Goal: Check status: Check status

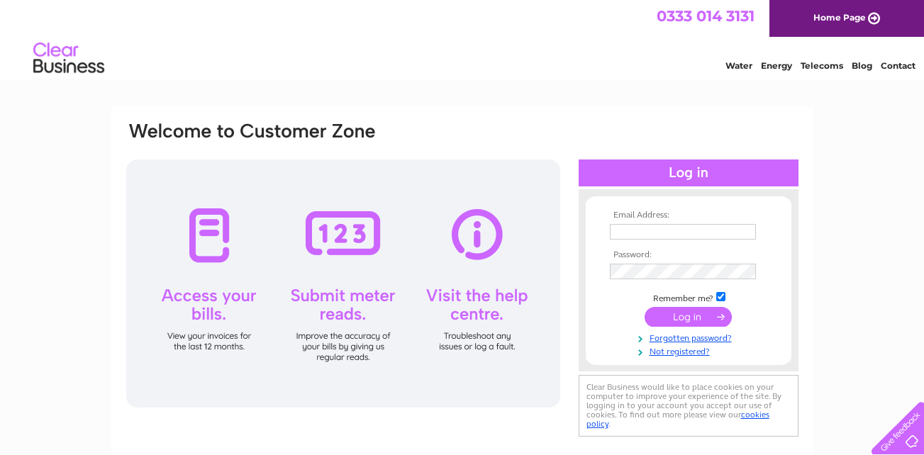
type input "maria.frankgate@yahoo.co.uk"
click at [722, 317] on input "submit" at bounding box center [688, 317] width 87 height 20
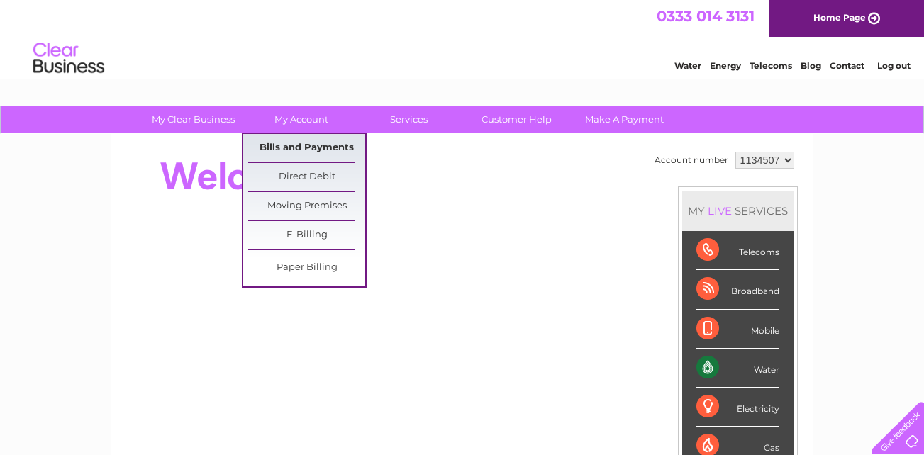
click at [311, 150] on link "Bills and Payments" at bounding box center [306, 148] width 117 height 28
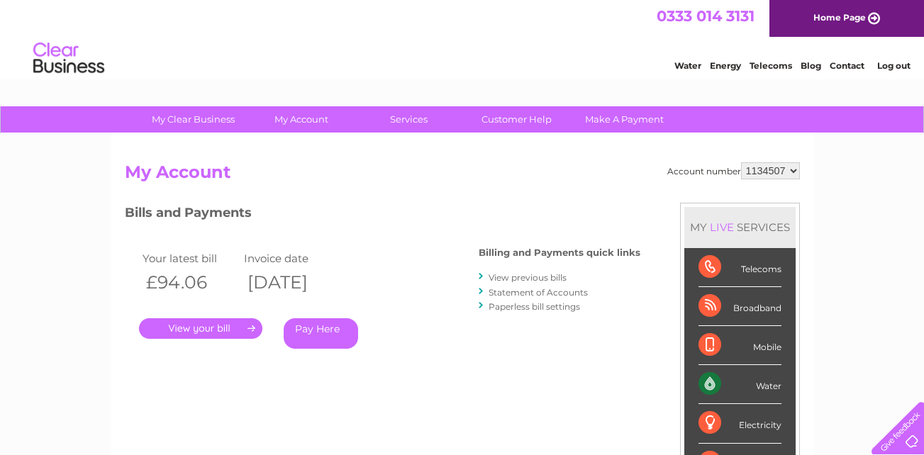
click at [216, 329] on link "." at bounding box center [200, 328] width 123 height 21
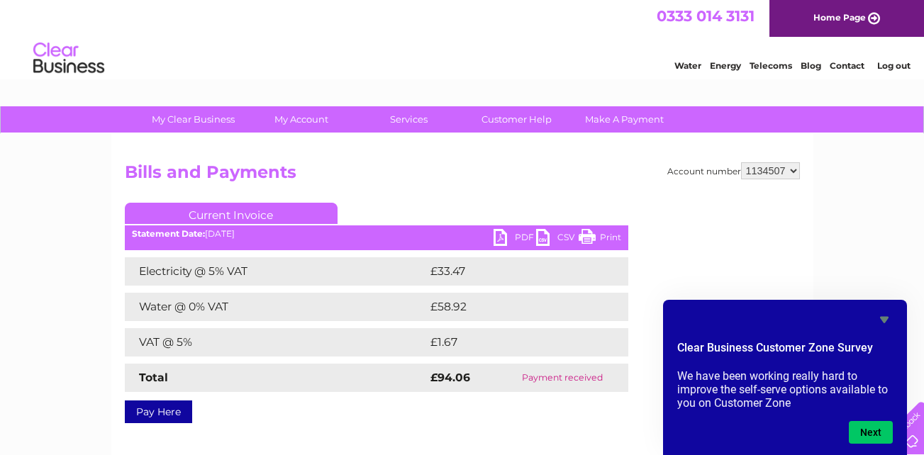
click at [894, 69] on link "Log out" at bounding box center [893, 65] width 33 height 11
